Goal: Transaction & Acquisition: Obtain resource

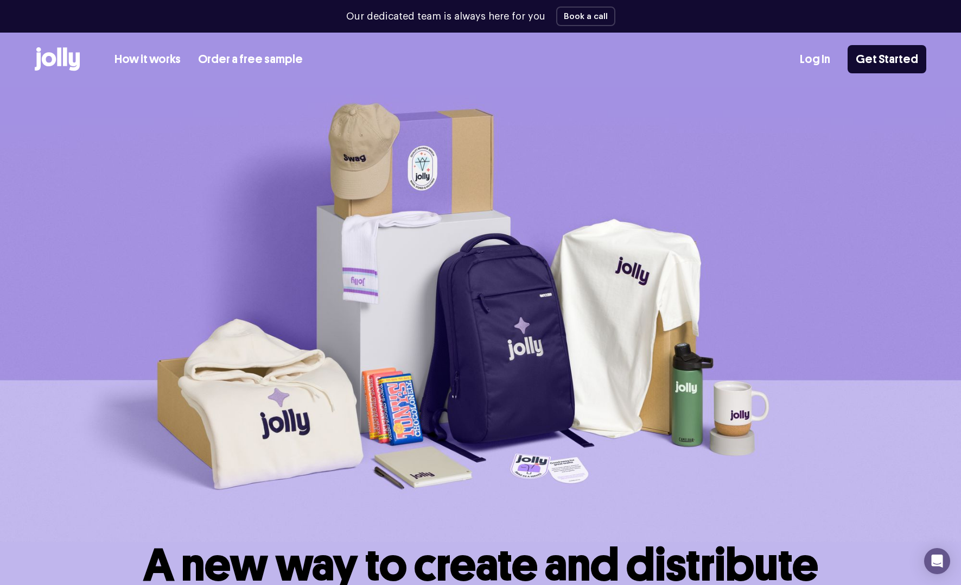
click at [146, 59] on link "How it works" at bounding box center [148, 59] width 66 height 18
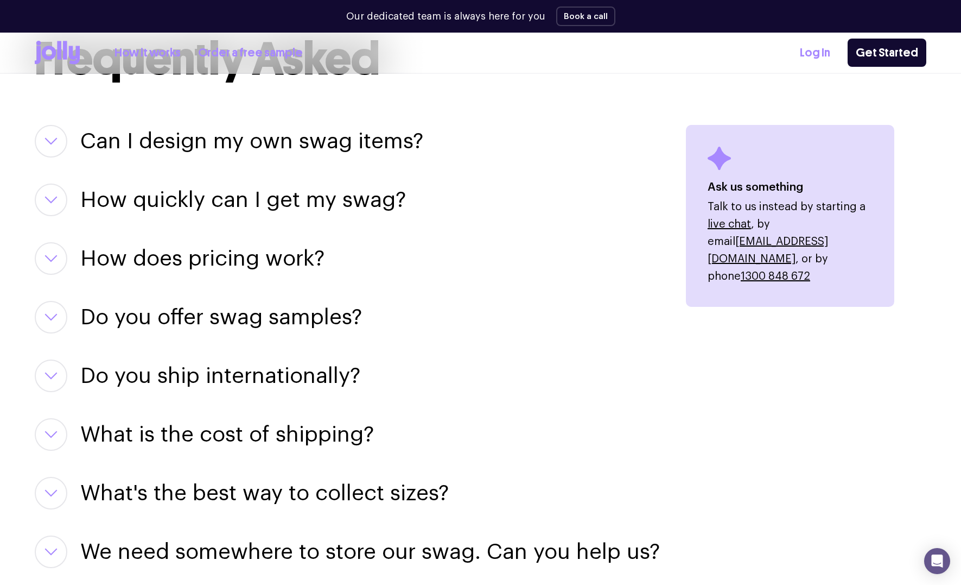
scroll to position [999, 0]
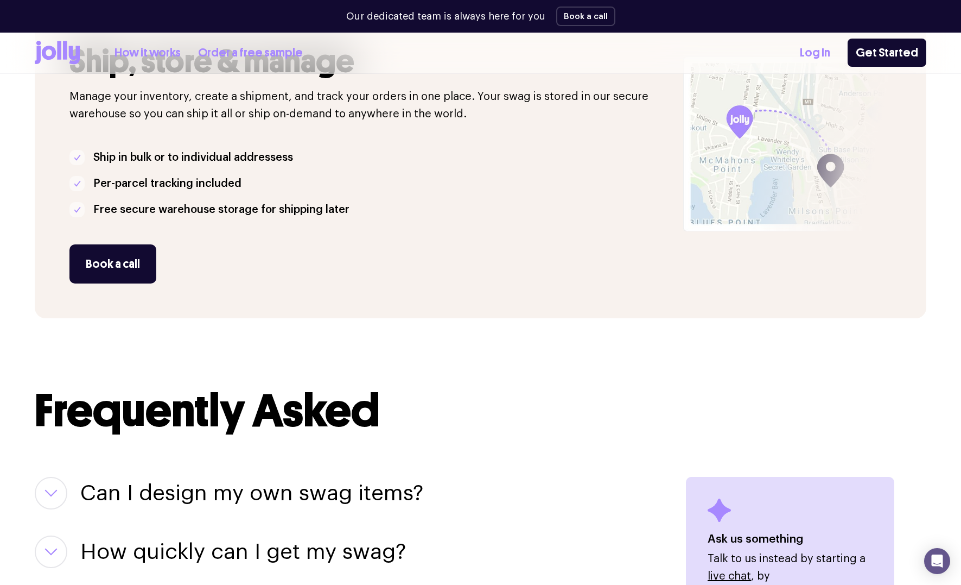
click at [235, 56] on link "Order a free sample" at bounding box center [250, 53] width 105 height 18
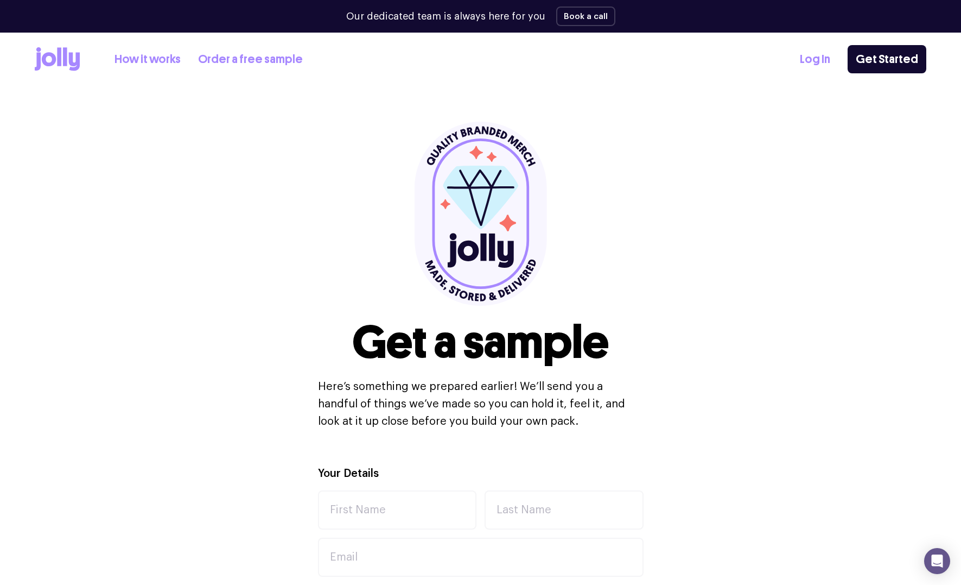
click at [151, 289] on div "Get a sample Here’s something we prepared earlier! We’ll send you a handful of …" at bounding box center [481, 276] width 892 height 378
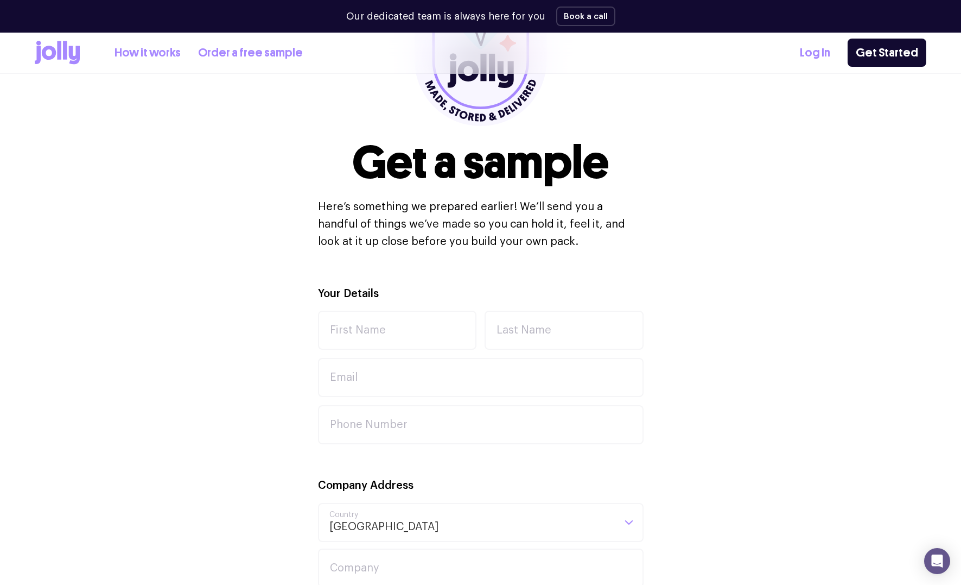
scroll to position [181, 0]
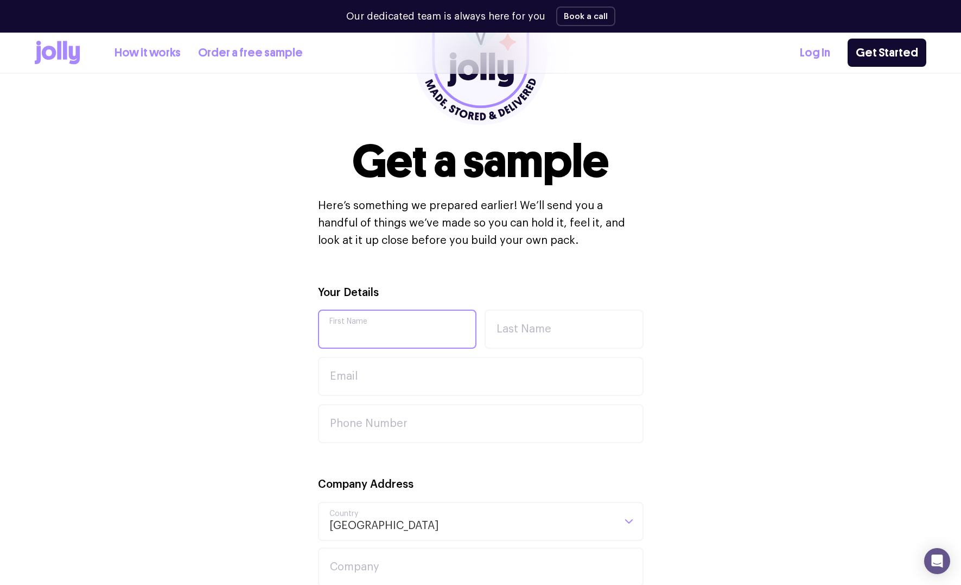
click at [377, 321] on input "First Name" at bounding box center [397, 328] width 159 height 39
type input "kathryn"
type input "parker"
type input "[PERSON_NAME][EMAIL_ADDRESS][DOMAIN_NAME]"
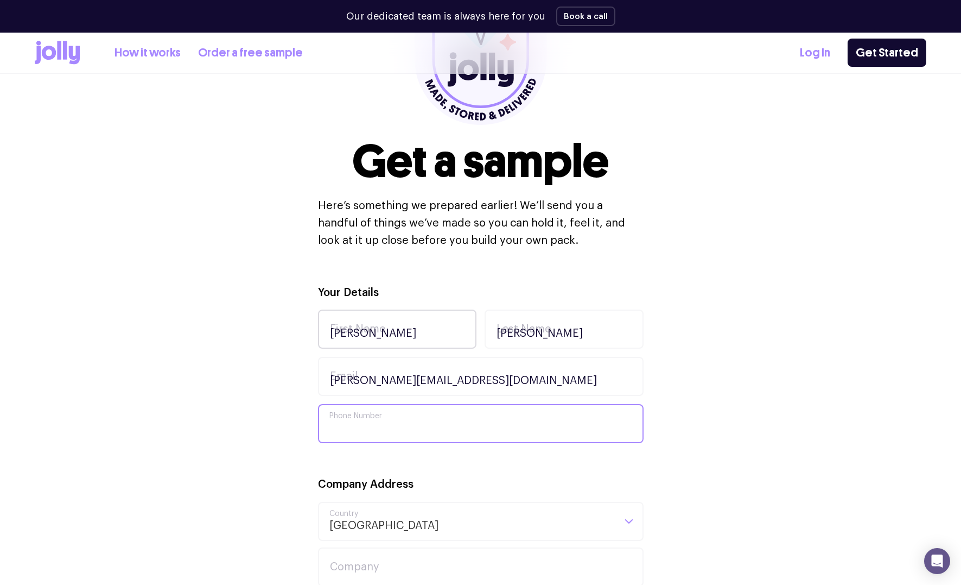
type input "0406757453"
type input "Salt Creative Studio"
type input "12 Bellevue Ave"
type input "AVALON BEACH"
type input "2107"
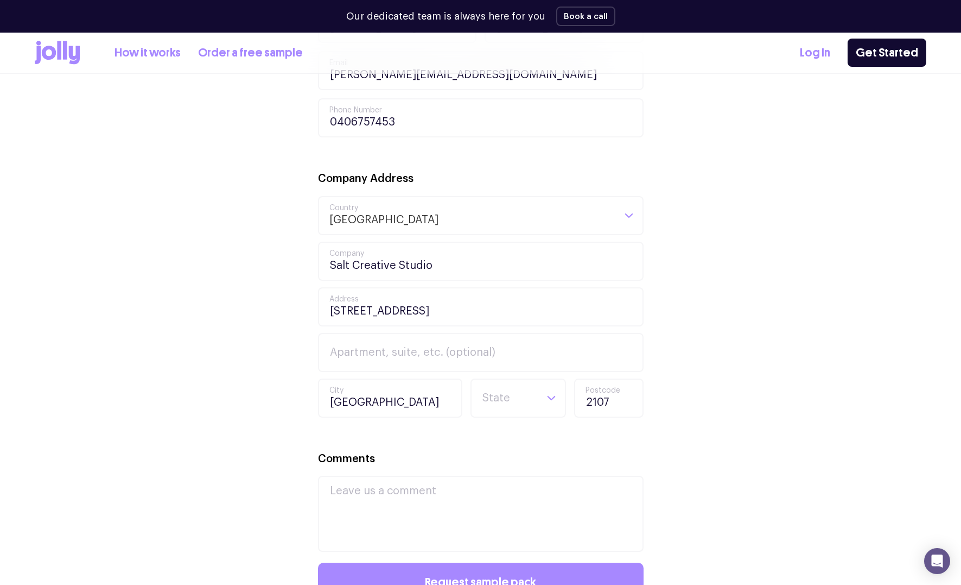
scroll to position [487, 0]
click at [404, 123] on input "0406757453" at bounding box center [481, 117] width 326 height 39
click at [258, 200] on div "Your Details kathryn First Name parker Last Name kathryn@saltcreativestudio.com…" at bounding box center [481, 333] width 892 height 710
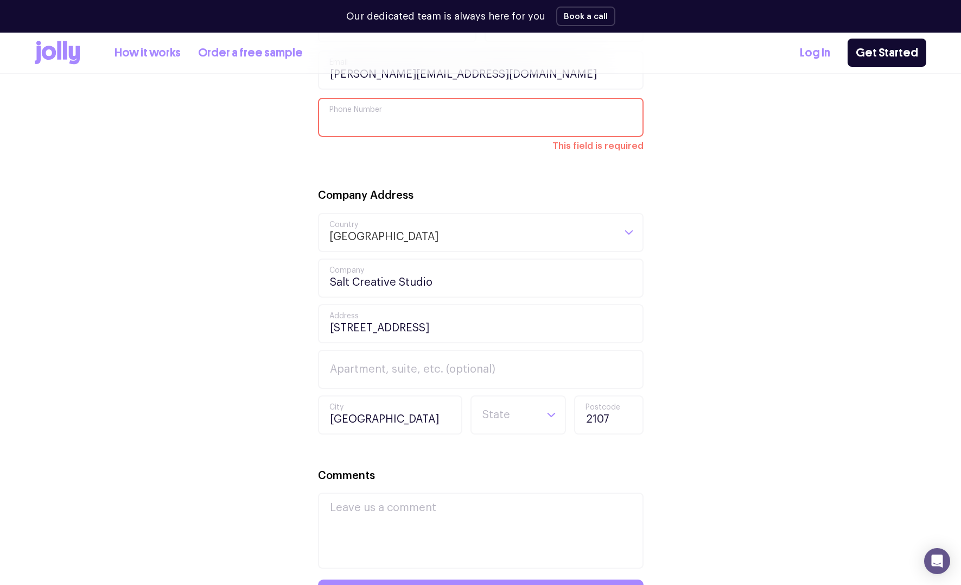
click at [379, 122] on input "Phone Number" at bounding box center [481, 117] width 326 height 39
type input "0406757453"
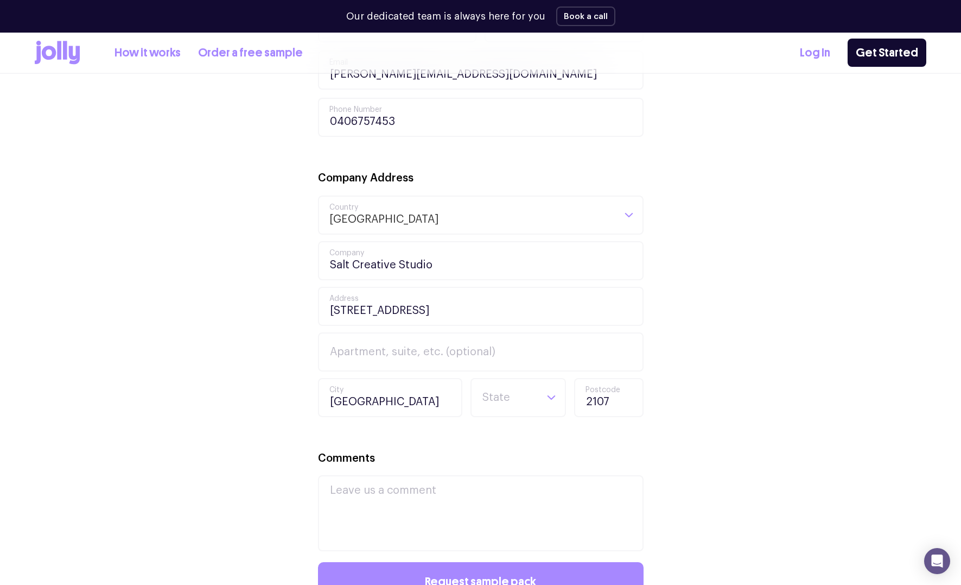
click at [281, 195] on div "Your Details kathryn First Name parker Last Name kathryn@saltcreativestudio.com…" at bounding box center [481, 333] width 892 height 710
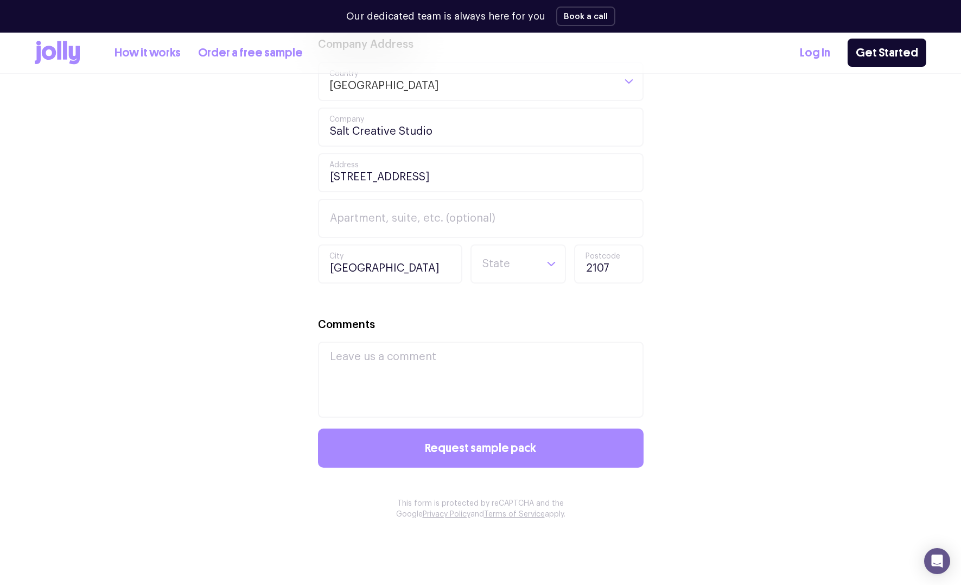
scroll to position [733, 0]
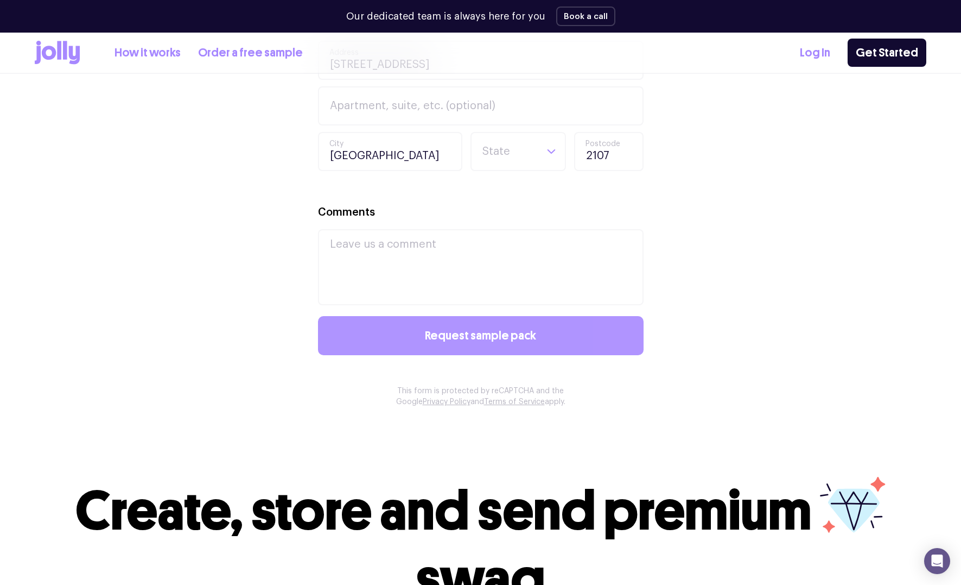
click at [474, 339] on span "Request sample pack" at bounding box center [480, 336] width 111 height 12
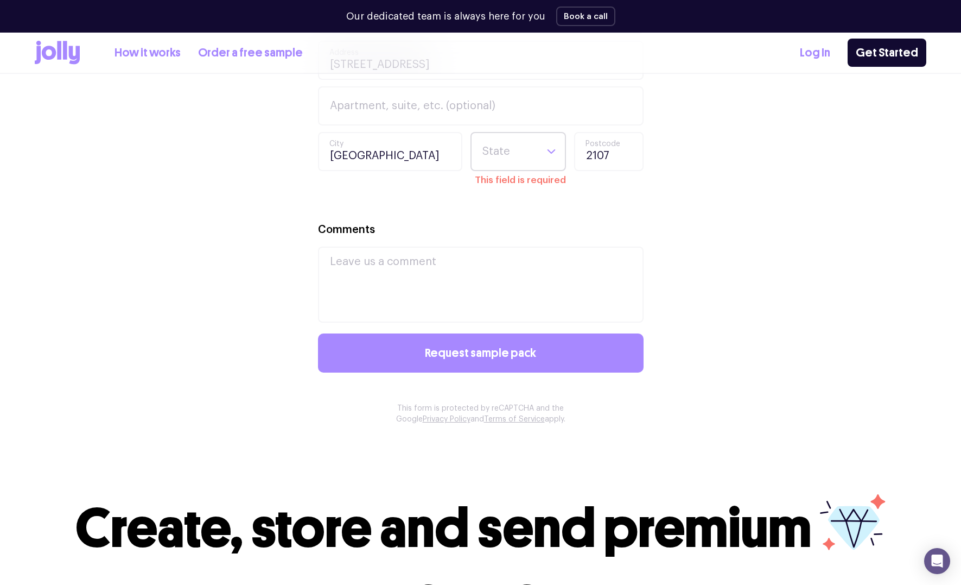
click at [514, 156] on input "Search for option" at bounding box center [509, 151] width 55 height 37
click at [506, 211] on li "NSW" at bounding box center [518, 217] width 90 height 26
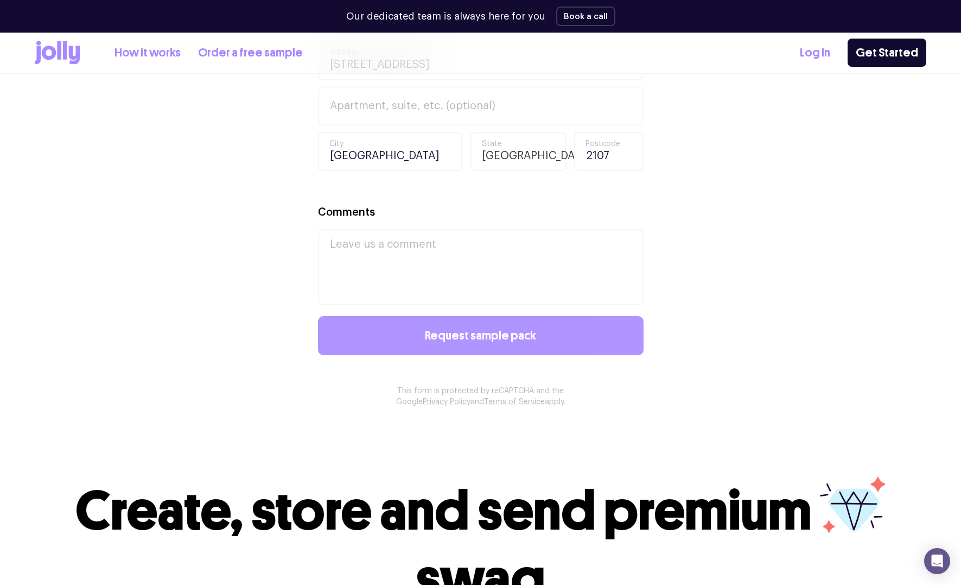
click at [452, 333] on span "Request sample pack" at bounding box center [480, 336] width 111 height 12
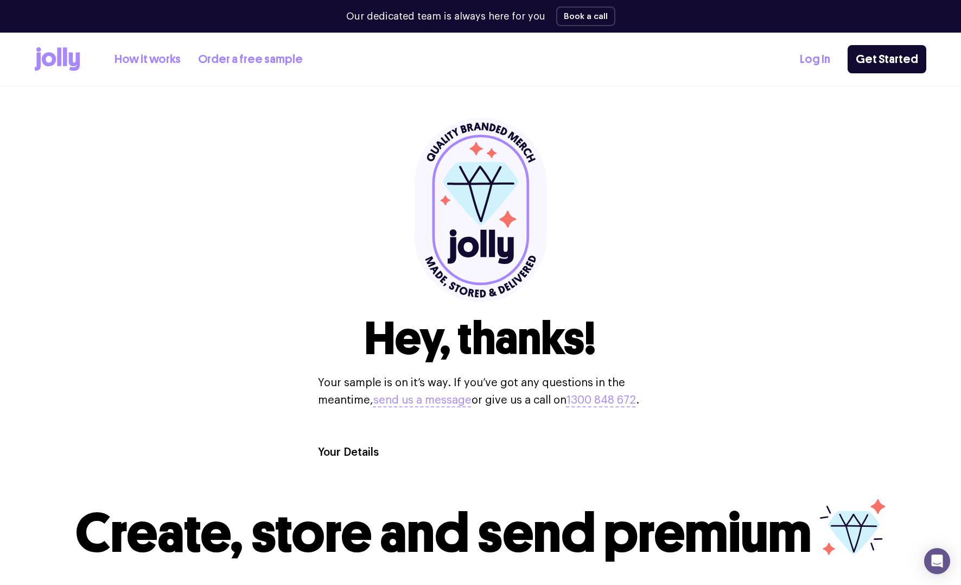
scroll to position [0, 0]
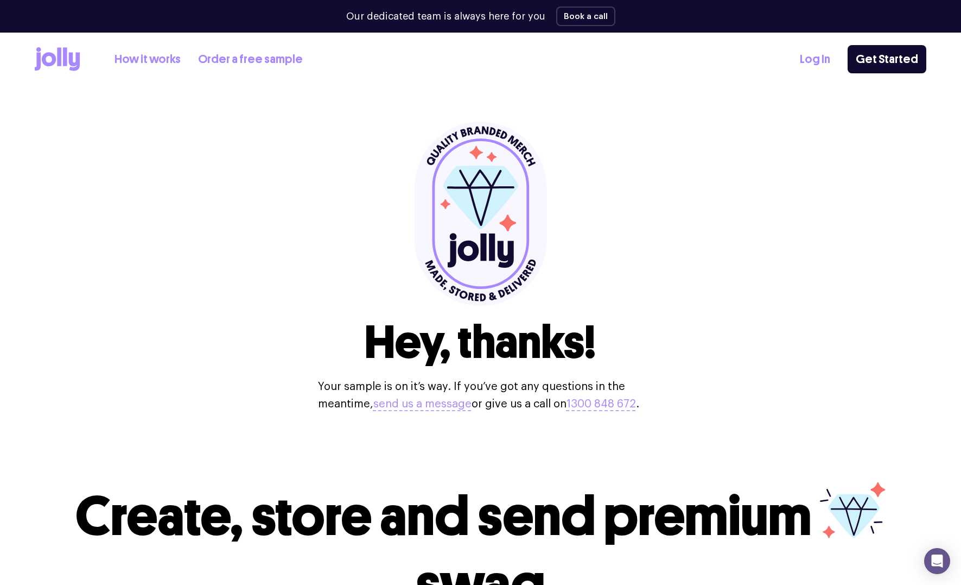
click at [161, 64] on link "How it works" at bounding box center [148, 59] width 66 height 18
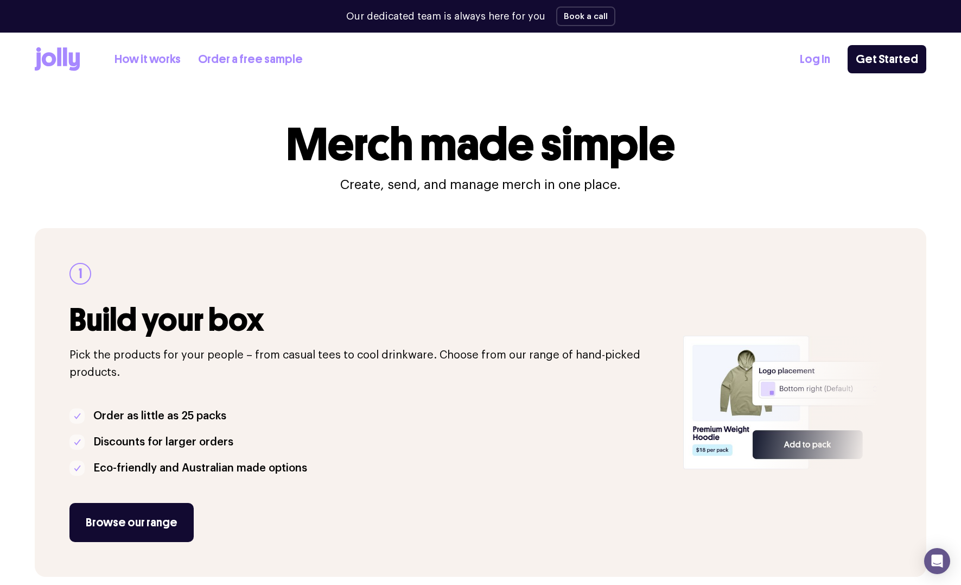
click at [54, 60] on icon at bounding box center [49, 59] width 14 height 14
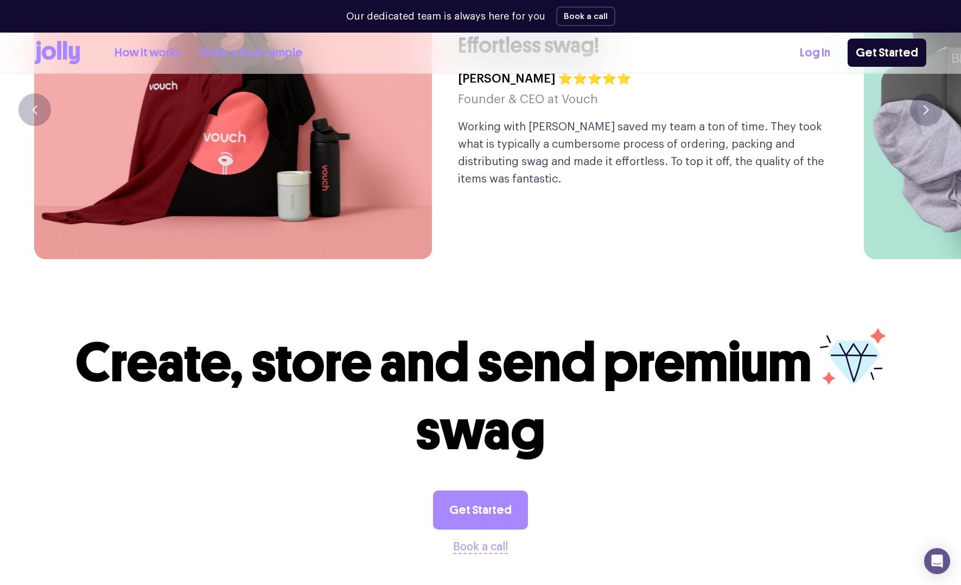
scroll to position [2913, 0]
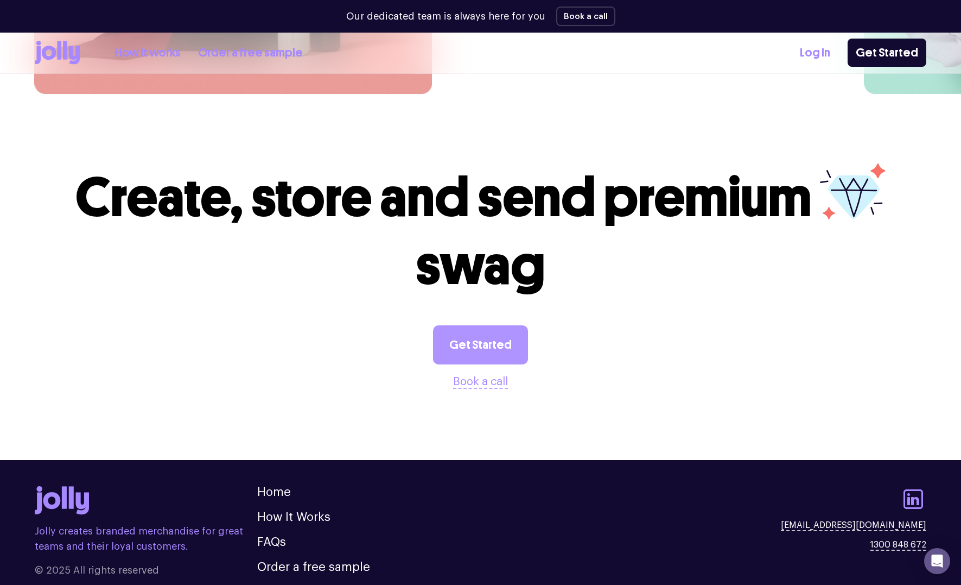
click at [475, 325] on link "Get Started" at bounding box center [480, 344] width 95 height 39
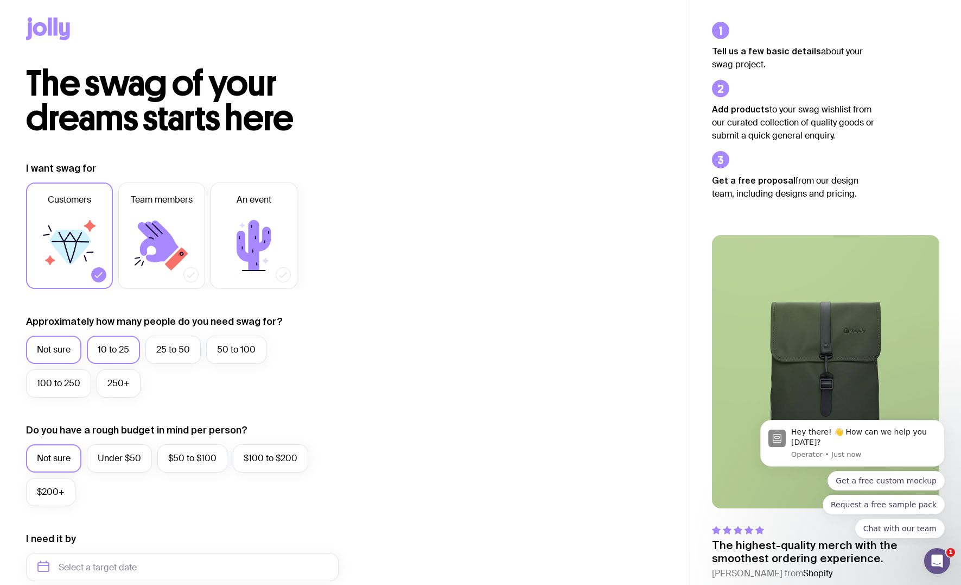
click at [100, 351] on label "10 to 25" at bounding box center [113, 350] width 53 height 28
click at [0, 0] on input "10 to 25" at bounding box center [0, 0] width 0 height 0
click at [126, 459] on label "Under $50" at bounding box center [119, 458] width 65 height 28
click at [0, 0] on input "Under $50" at bounding box center [0, 0] width 0 height 0
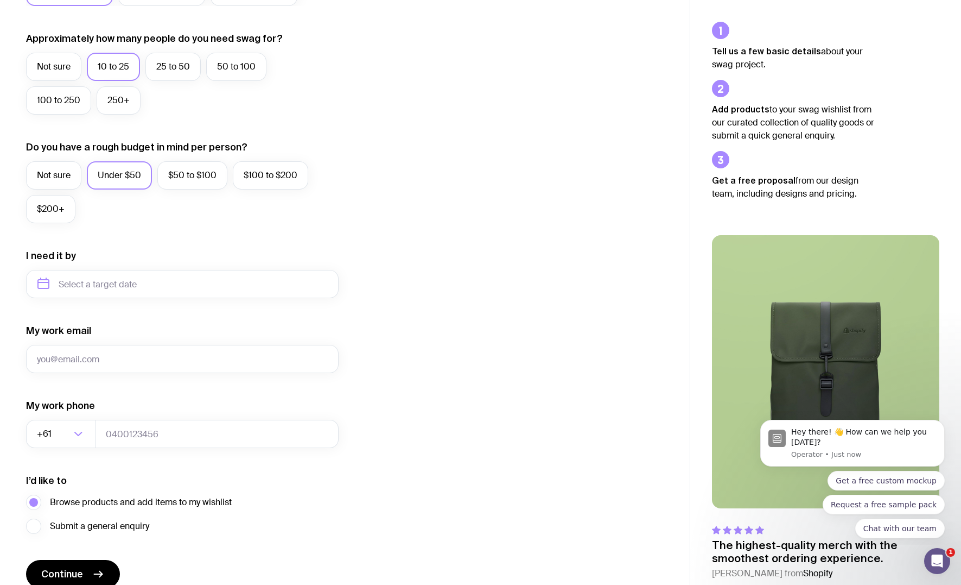
scroll to position [338, 0]
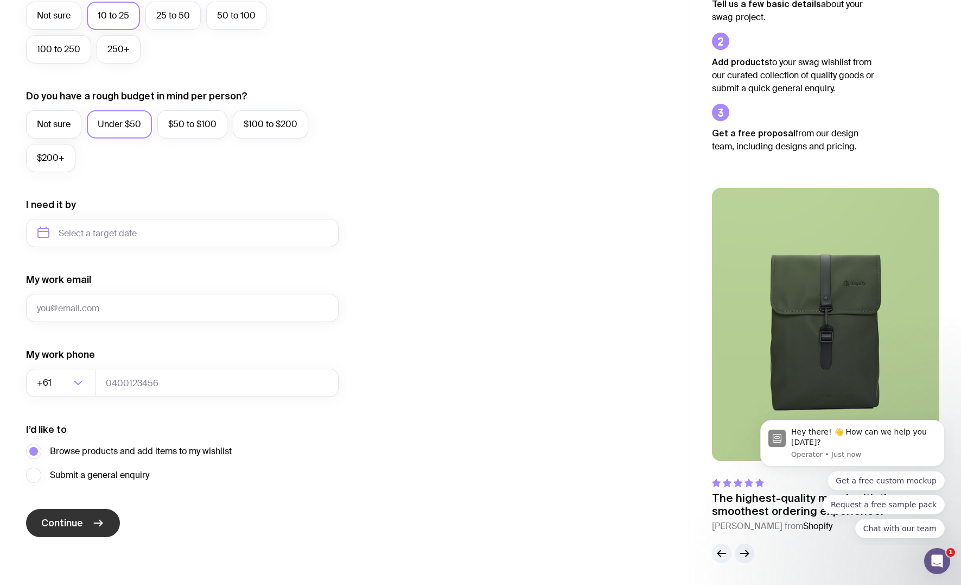
click at [94, 521] on icon "submit" at bounding box center [98, 522] width 13 height 13
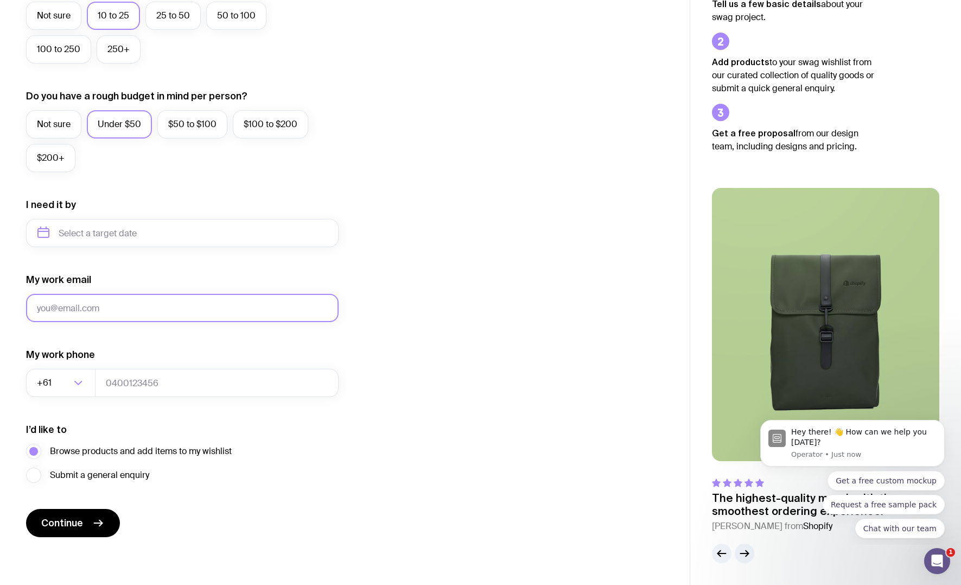
click at [180, 310] on input "My work email" at bounding box center [182, 308] width 313 height 28
type input "[PERSON_NAME][EMAIL_ADDRESS][DOMAIN_NAME]"
type input "0406757453"
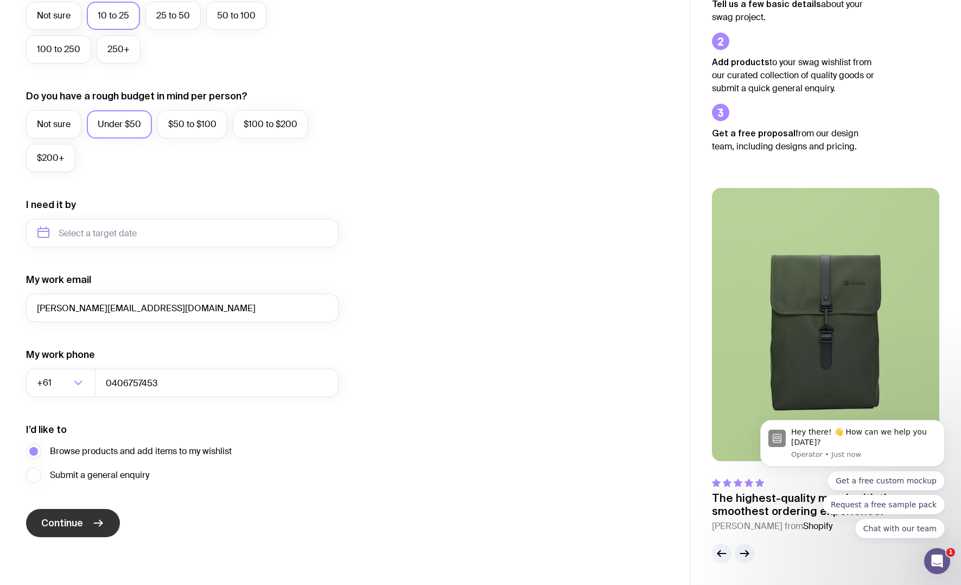
click at [86, 513] on button "Continue" at bounding box center [73, 523] width 94 height 28
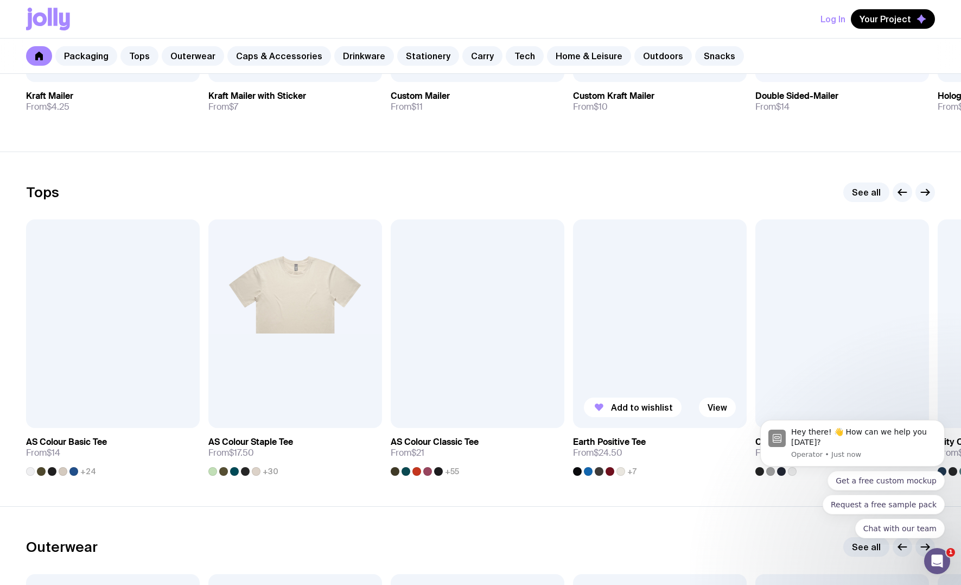
scroll to position [426, 0]
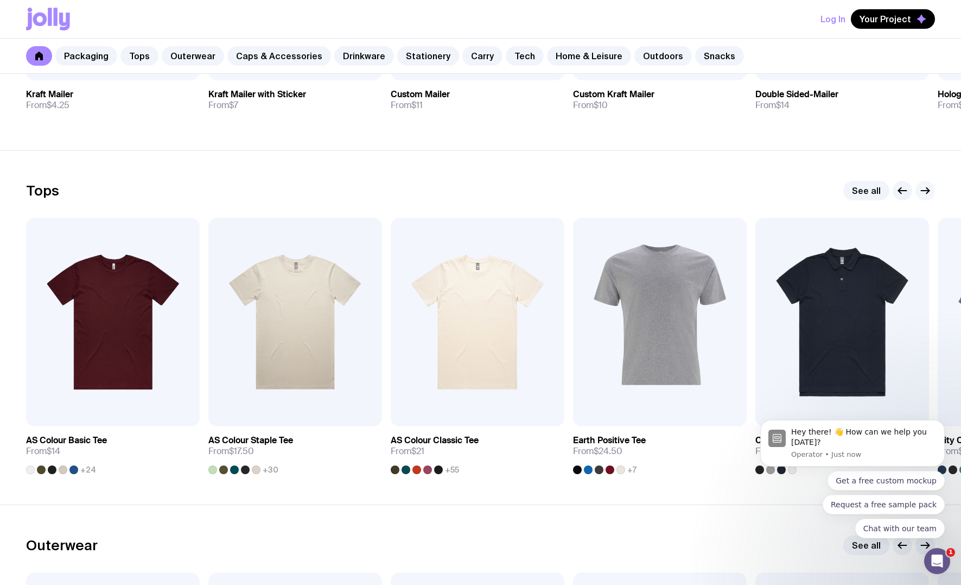
click at [930, 191] on icon "button" at bounding box center [925, 190] width 13 height 13
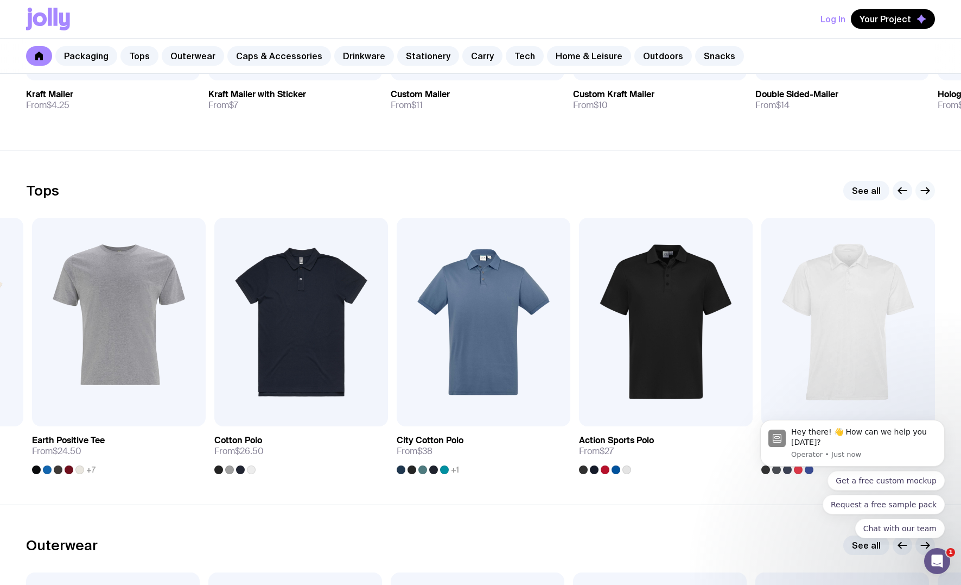
click at [930, 191] on icon "button" at bounding box center [925, 190] width 13 height 13
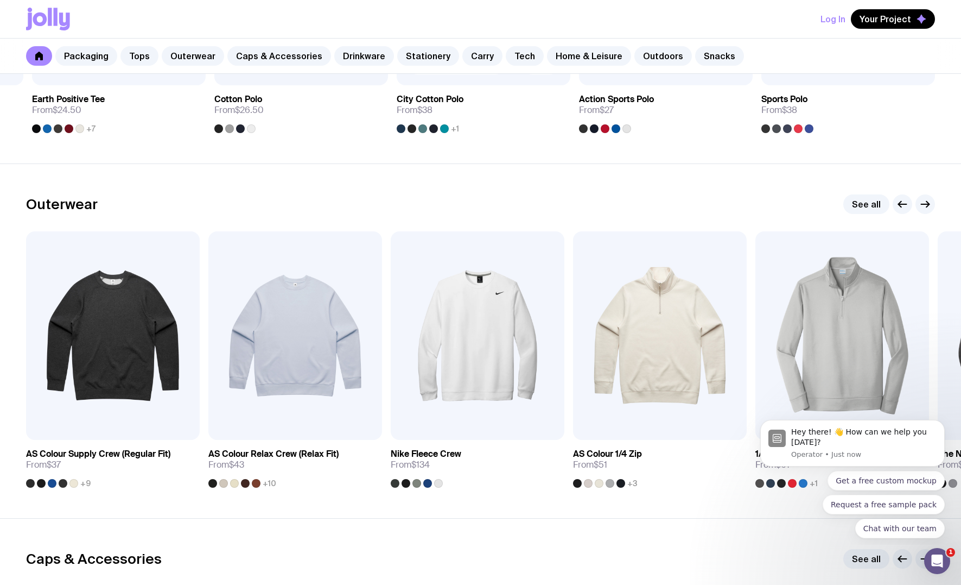
scroll to position [777, 0]
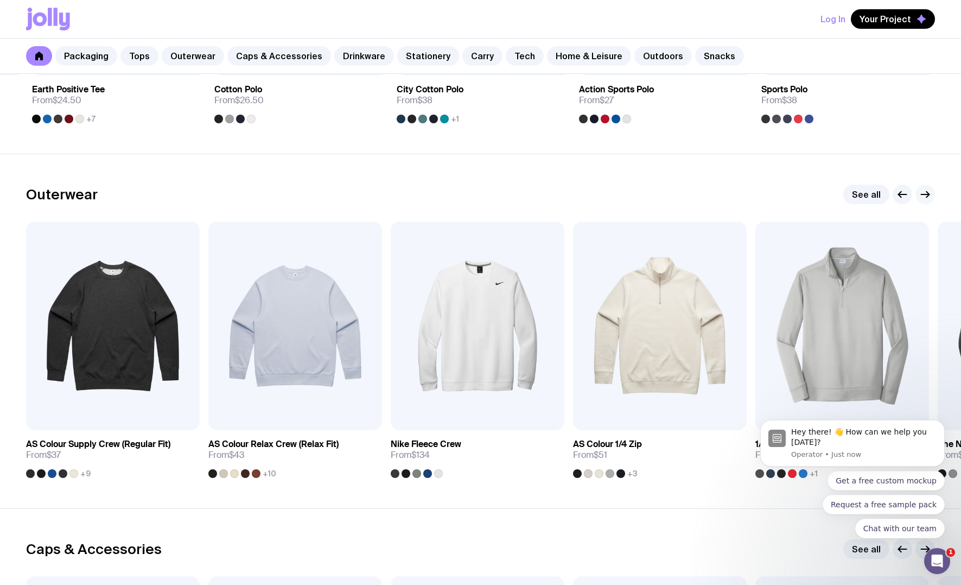
click at [926, 194] on icon "button" at bounding box center [925, 194] width 13 height 13
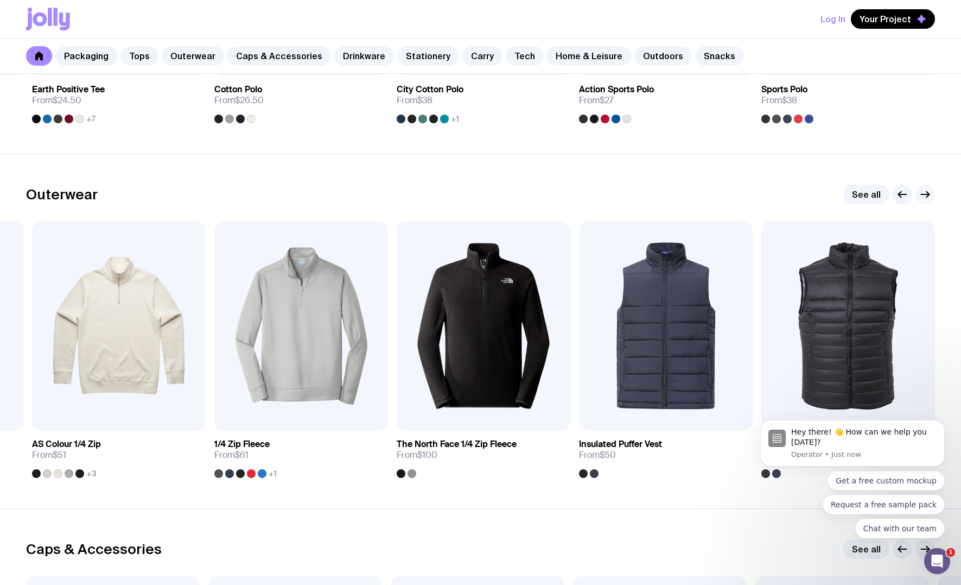
click at [926, 194] on icon "button" at bounding box center [925, 194] width 13 height 13
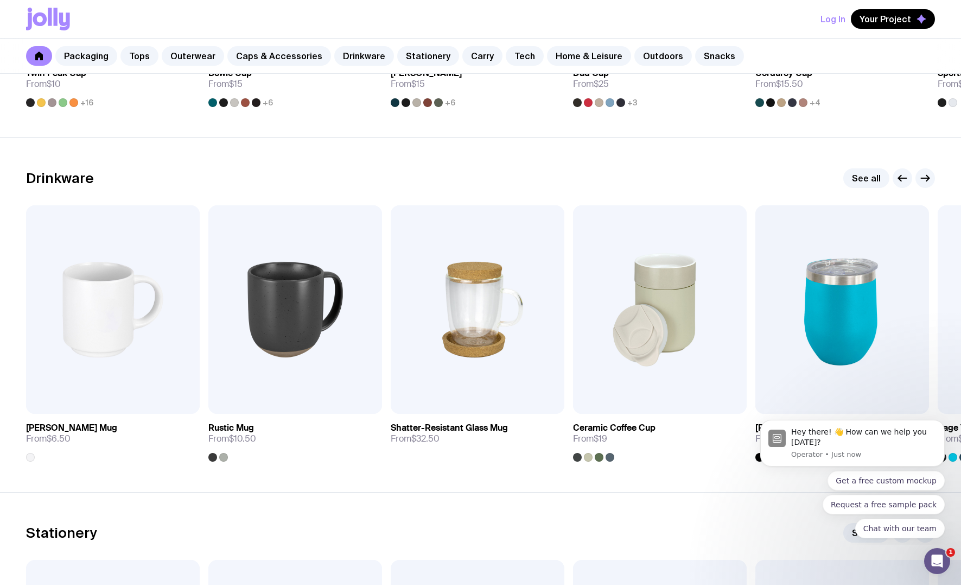
scroll to position [1504, 0]
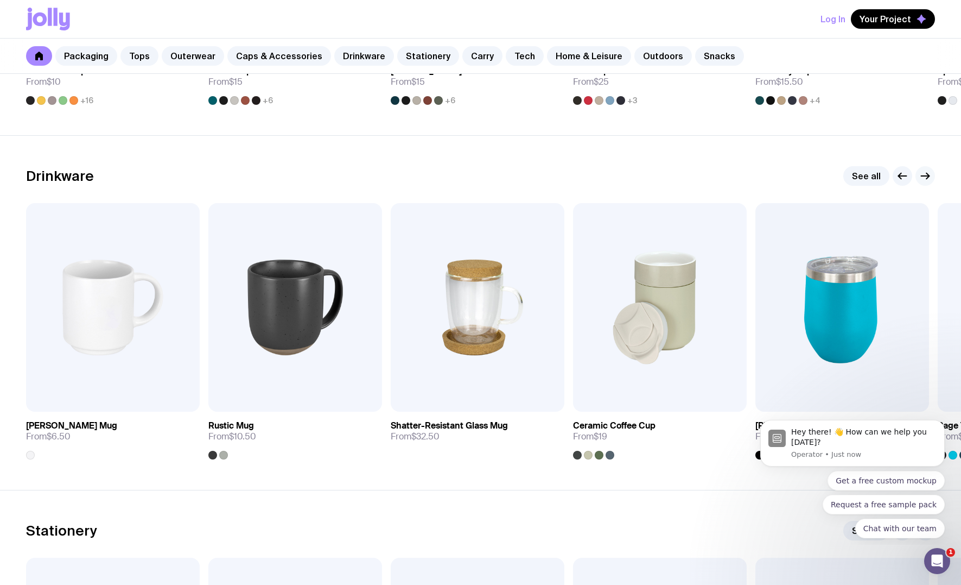
click at [923, 176] on icon "button" at bounding box center [926, 176] width 8 height 0
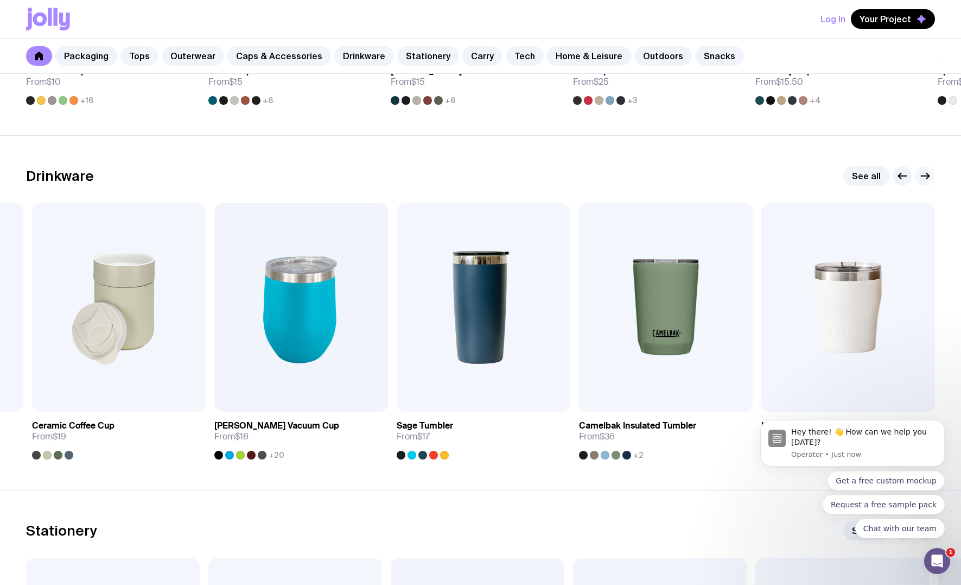
click at [923, 176] on icon "button" at bounding box center [926, 176] width 8 height 0
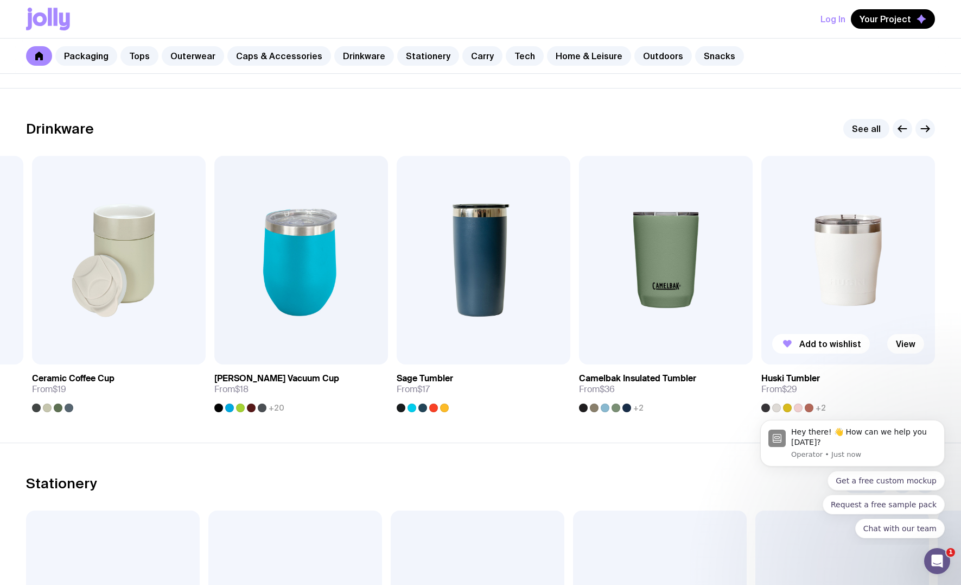
scroll to position [1623, 0]
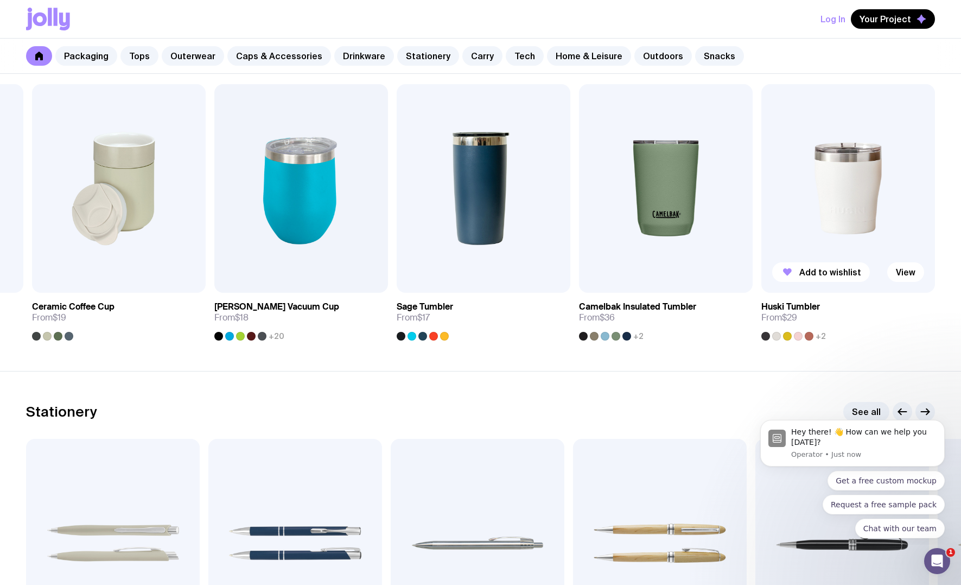
click at [852, 197] on img at bounding box center [849, 188] width 174 height 208
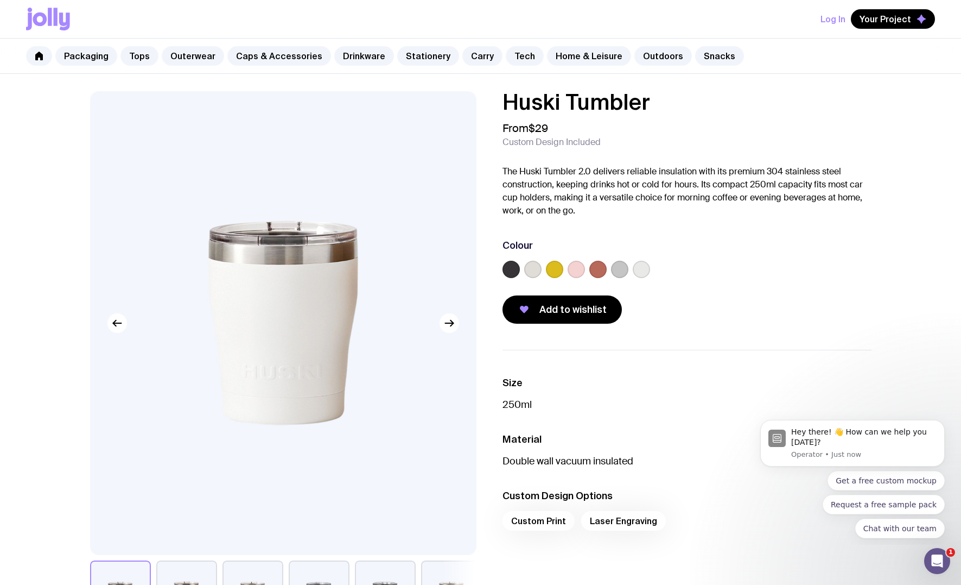
click at [536, 269] on label at bounding box center [532, 269] width 17 height 17
click at [0, 0] on input "radio" at bounding box center [0, 0] width 0 height 0
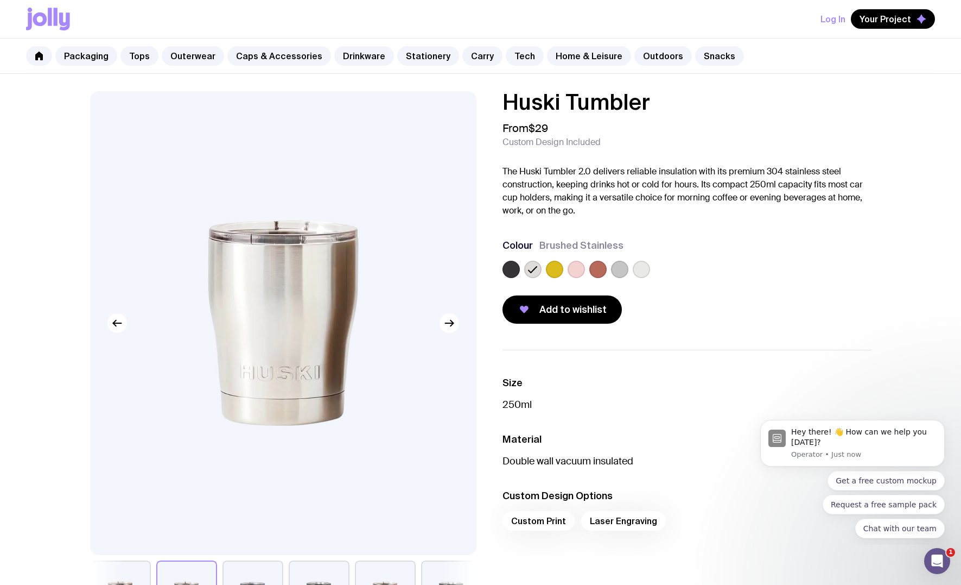
click at [648, 267] on label at bounding box center [641, 269] width 17 height 17
click at [0, 0] on input "radio" at bounding box center [0, 0] width 0 height 0
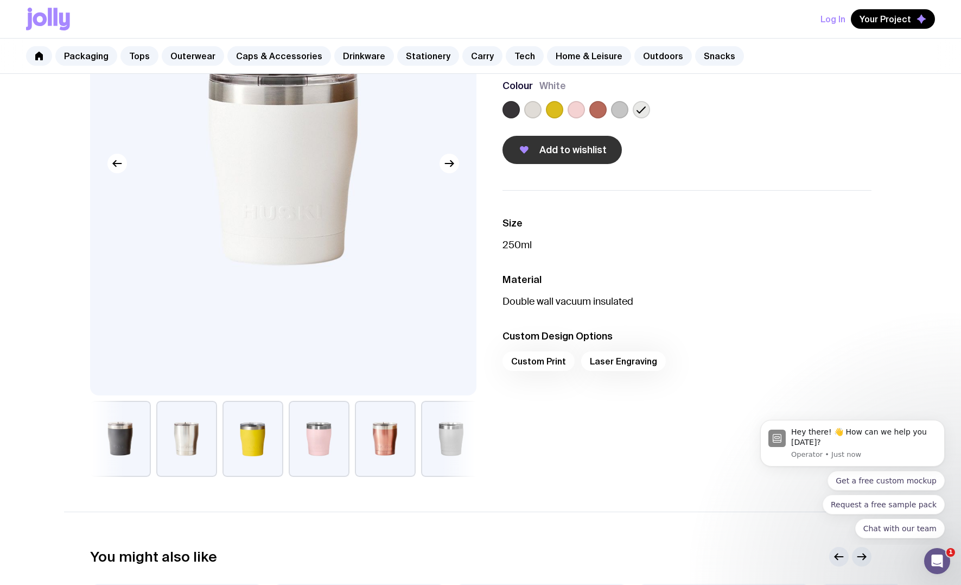
scroll to position [165, 0]
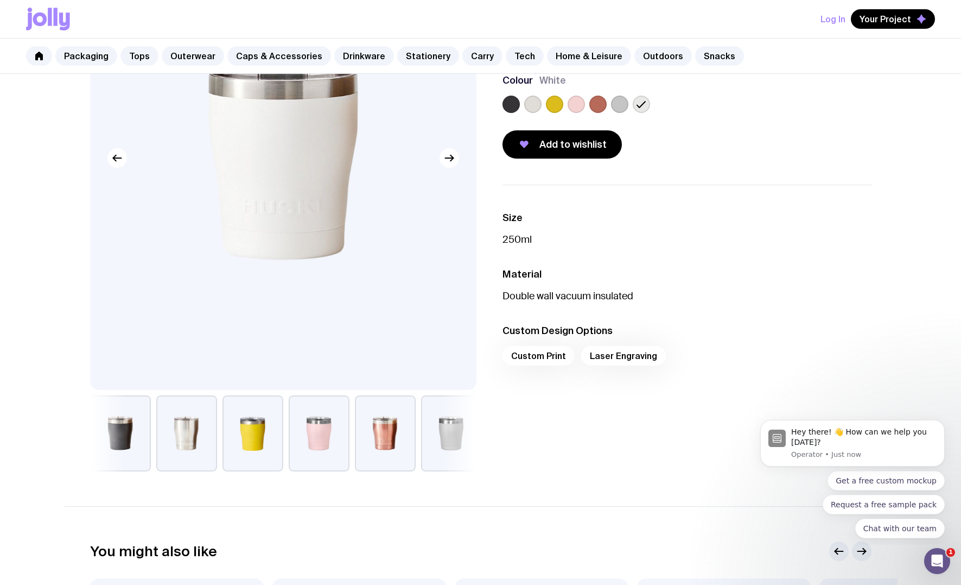
click at [531, 359] on div "Custom Print Laser Engraving" at bounding box center [687, 359] width 369 height 26
click at [546, 353] on div "Custom Print Laser Engraving" at bounding box center [687, 359] width 369 height 26
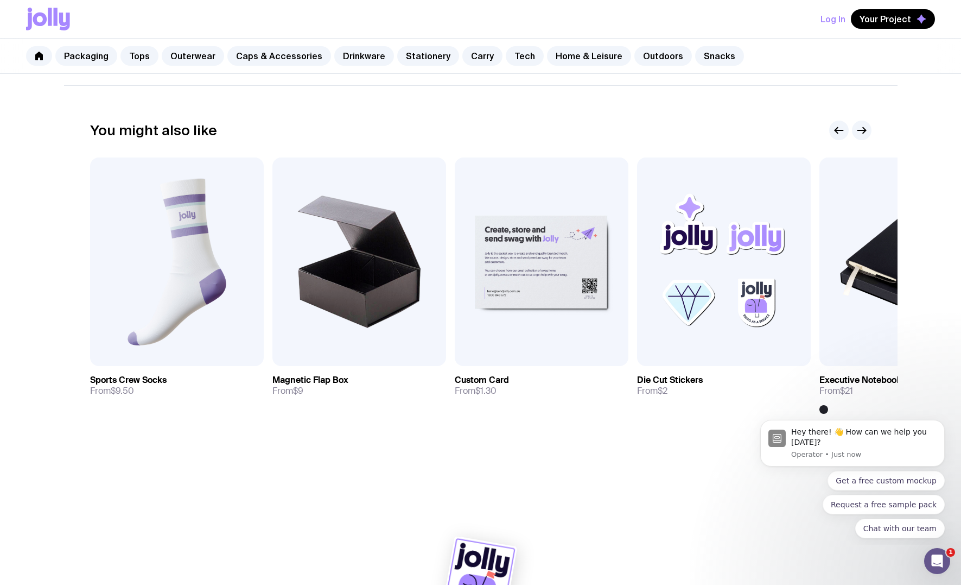
scroll to position [586, 0]
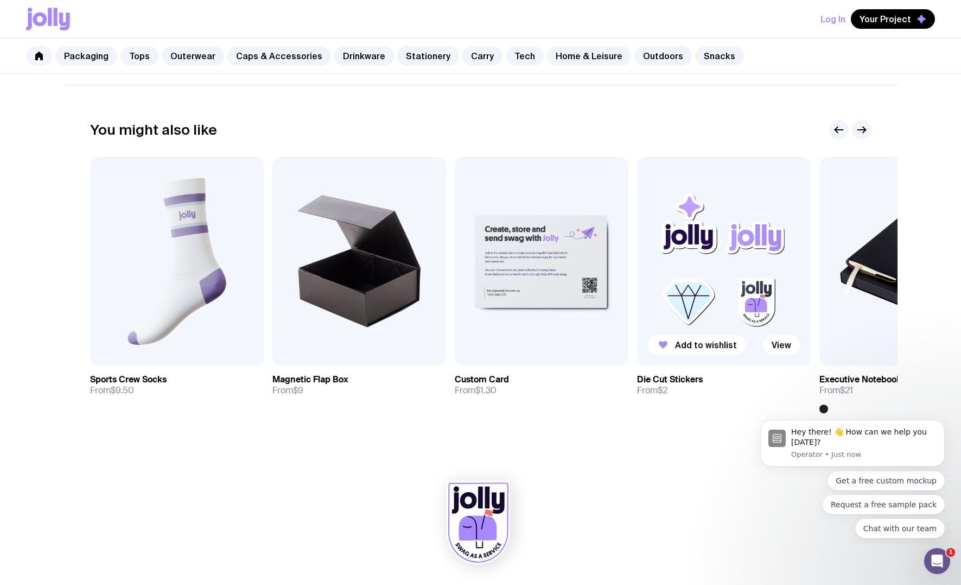
click at [694, 291] on img at bounding box center [724, 261] width 174 height 208
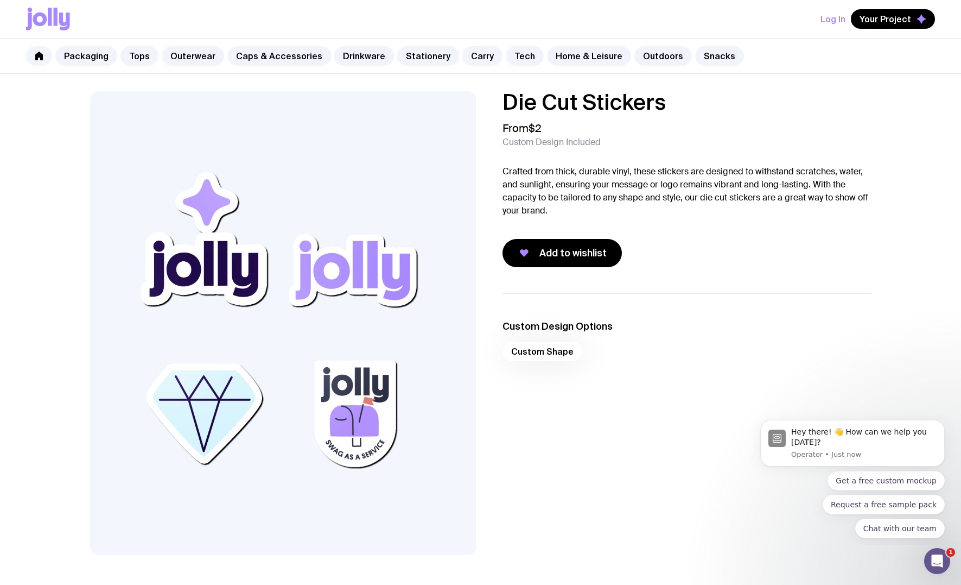
click at [537, 356] on div "Custom Shape" at bounding box center [687, 354] width 369 height 26
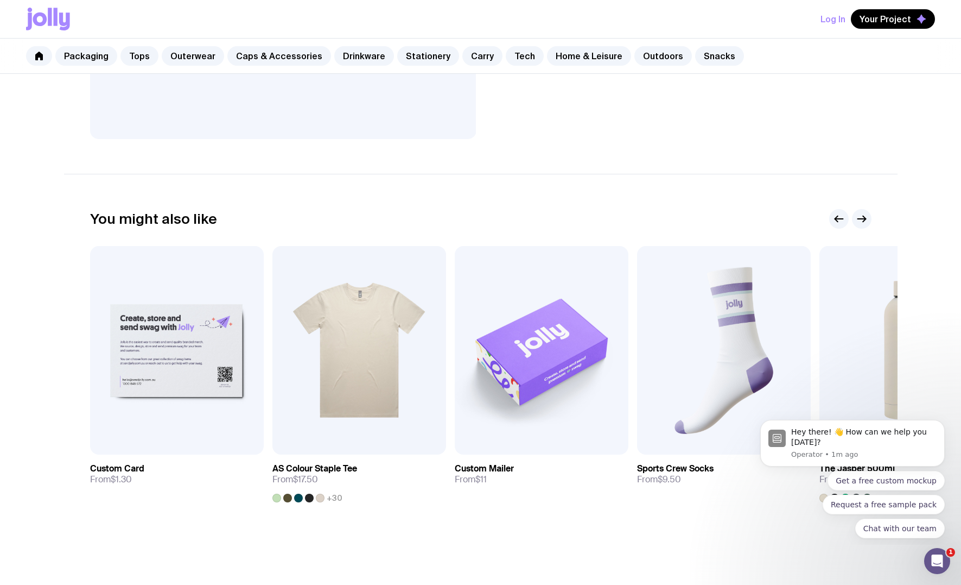
scroll to position [505, 0]
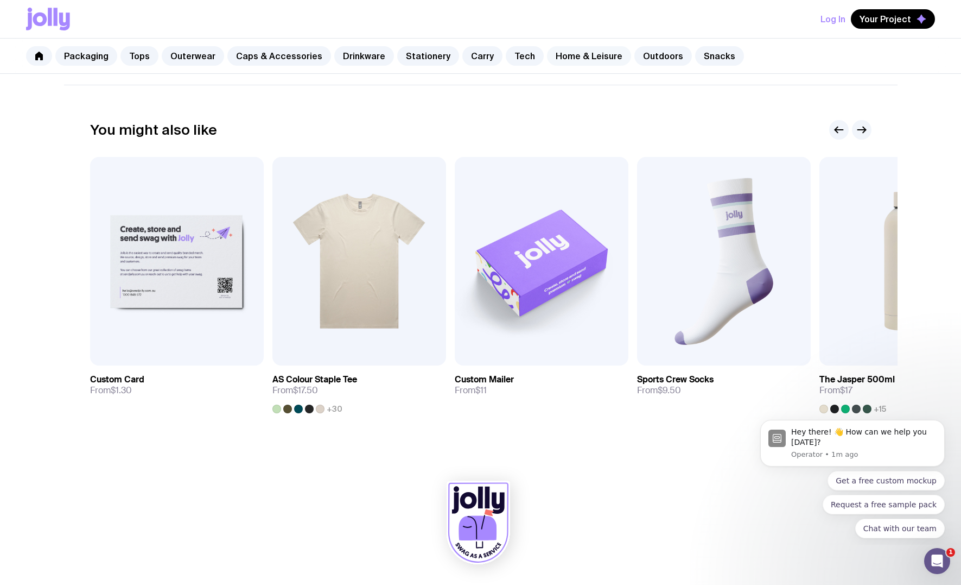
click at [547, 60] on link "Home & Leisure" at bounding box center [589, 56] width 84 height 20
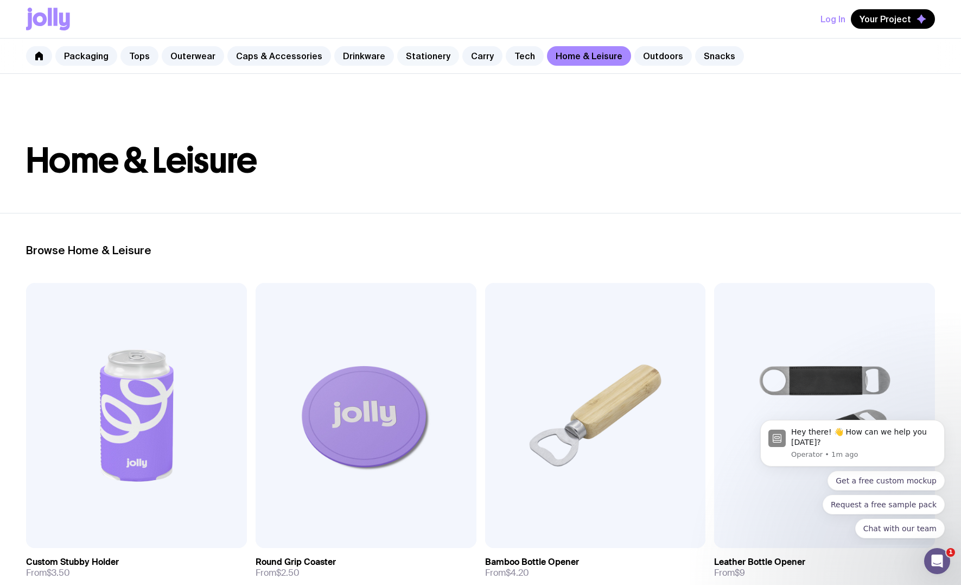
click at [402, 54] on link "Stationery" at bounding box center [428, 56] width 62 height 20
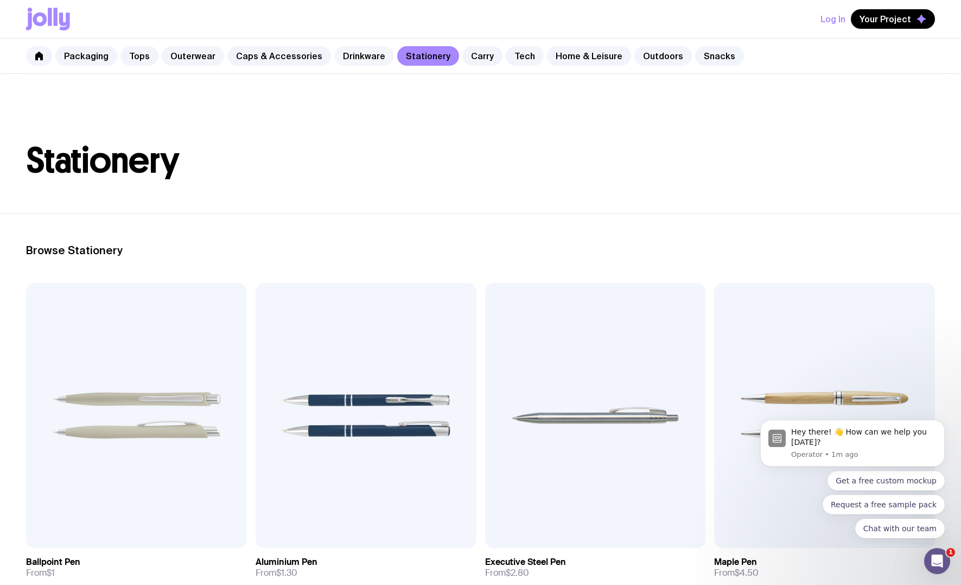
click at [355, 55] on link "Drinkware" at bounding box center [364, 56] width 60 height 20
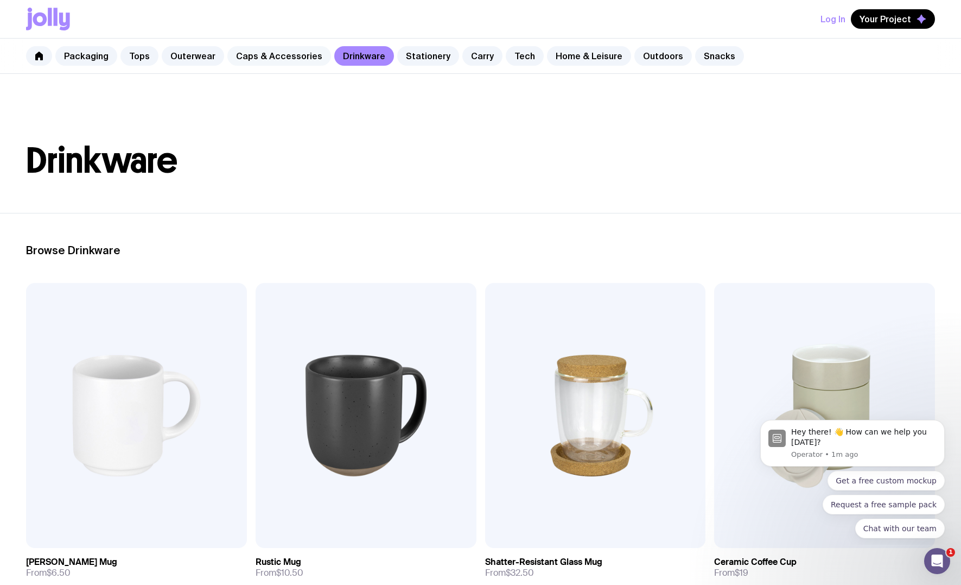
click at [255, 59] on link "Caps & Accessories" at bounding box center [279, 56] width 104 height 20
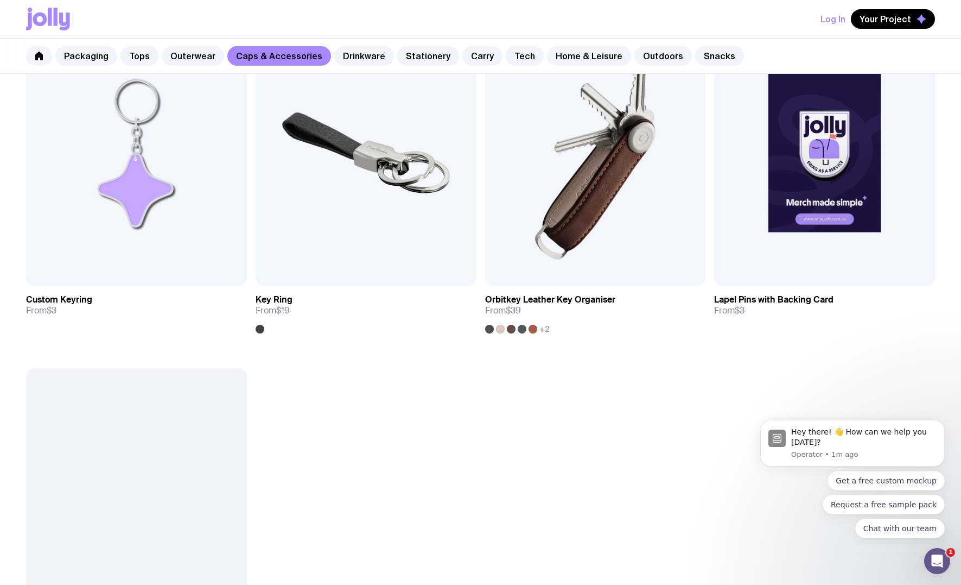
scroll to position [2012, 0]
